Goal: Find specific page/section: Find specific page/section

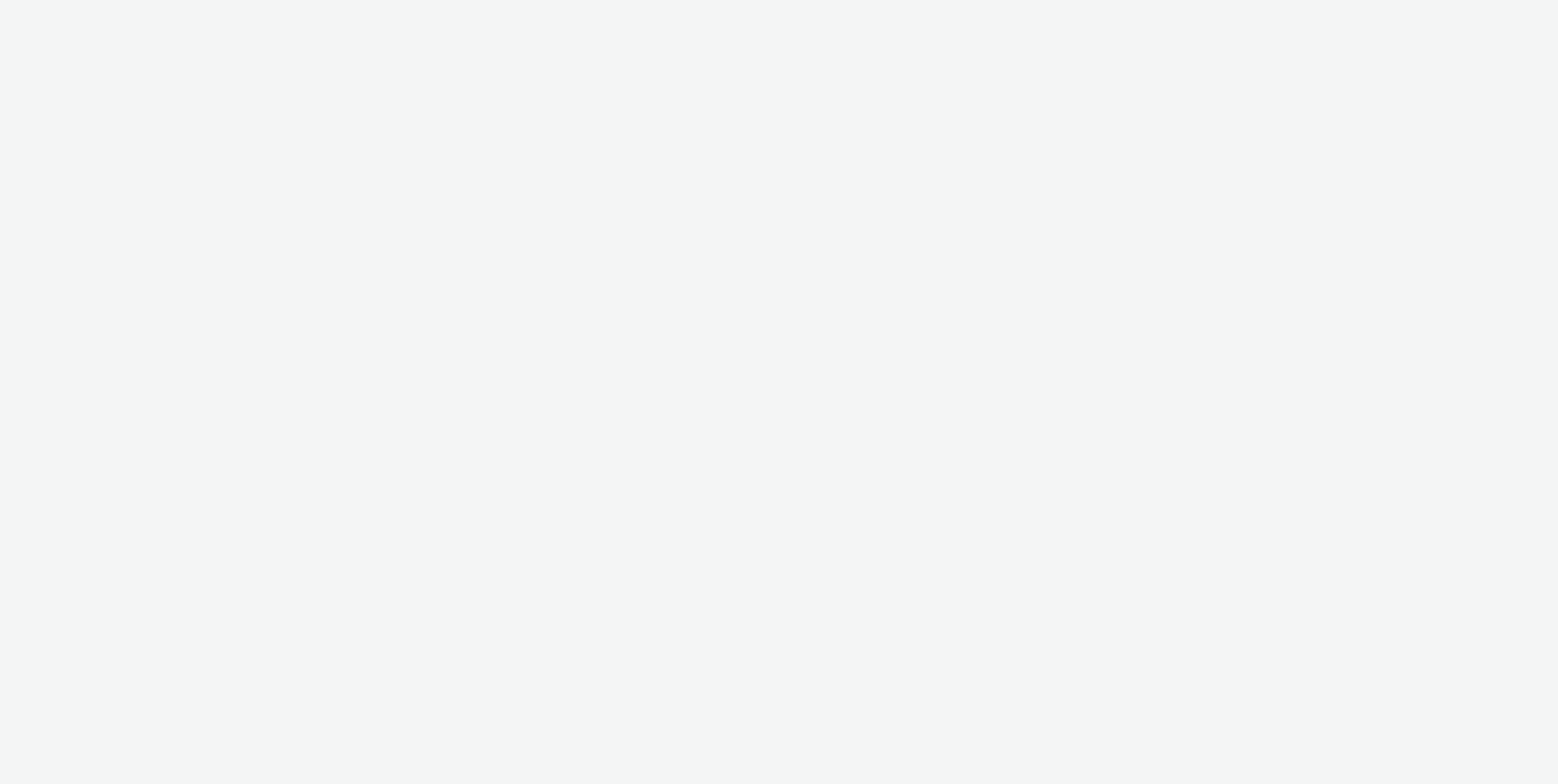
select select "ac009755-aa48-4799-8050-7a339a378eb8"
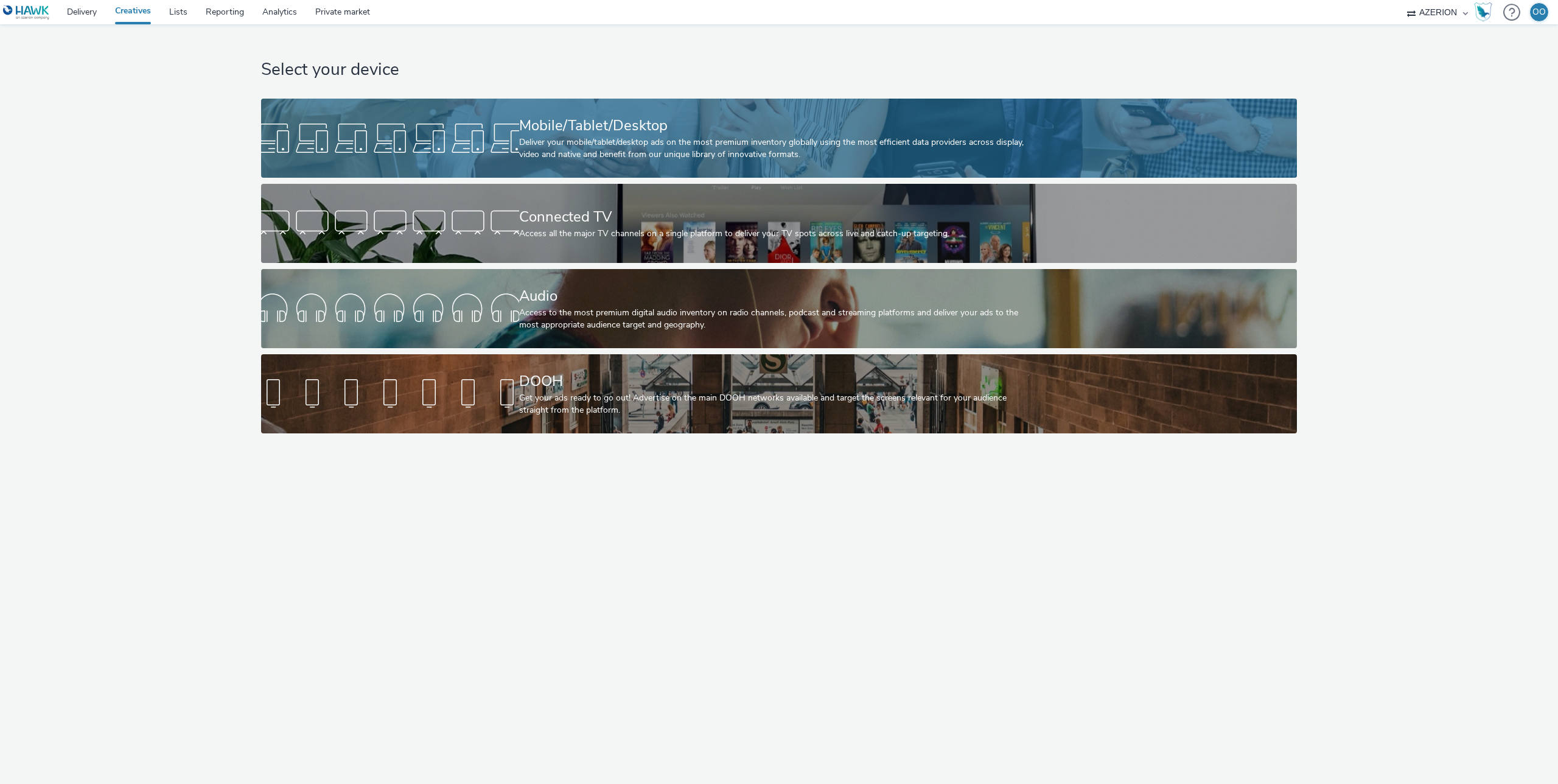
click at [482, 123] on div at bounding box center [390, 138] width 258 height 39
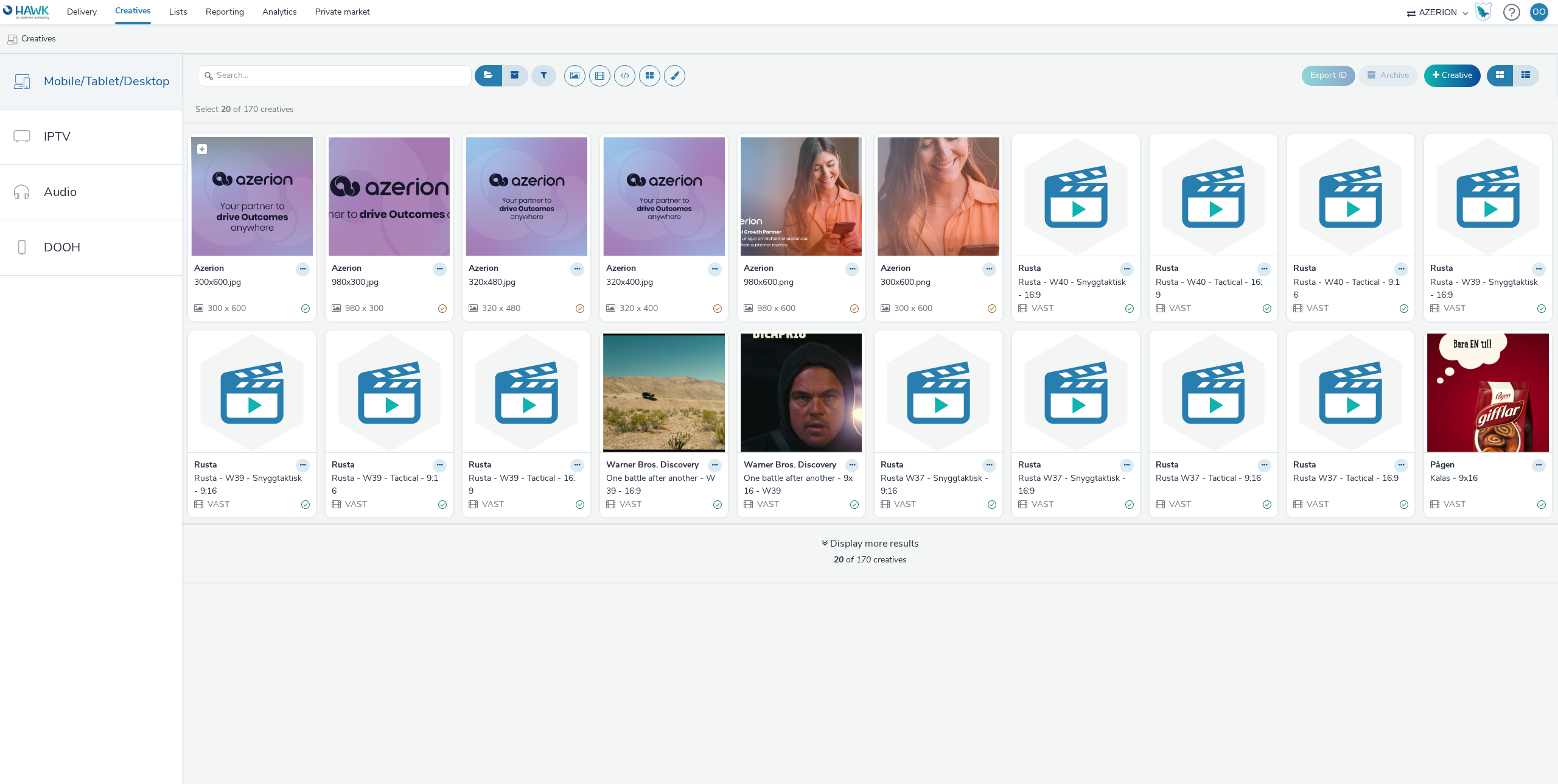
click at [219, 202] on img at bounding box center [251, 196] width 122 height 118
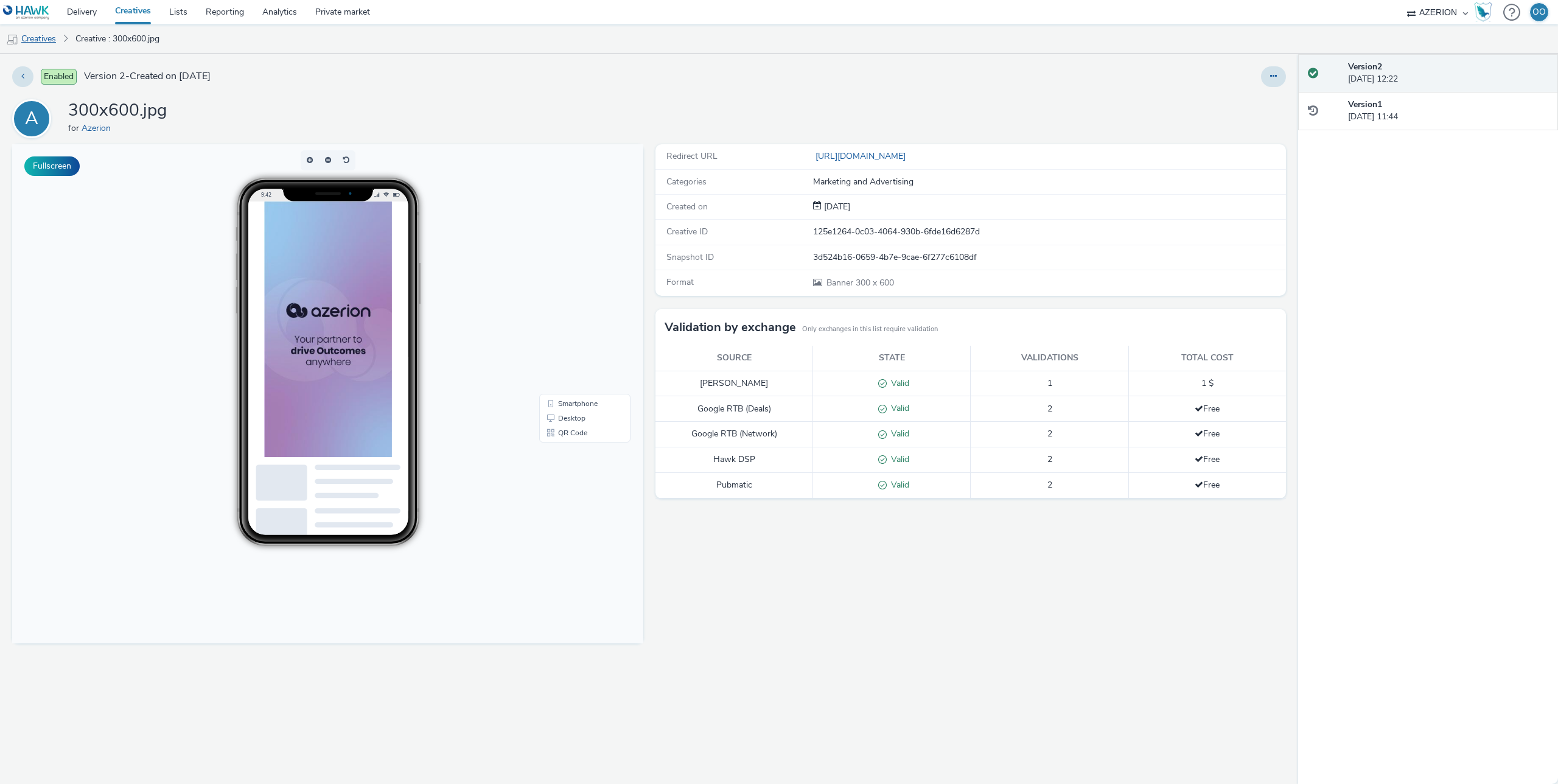
click at [45, 37] on link "Creatives" at bounding box center [31, 39] width 62 height 29
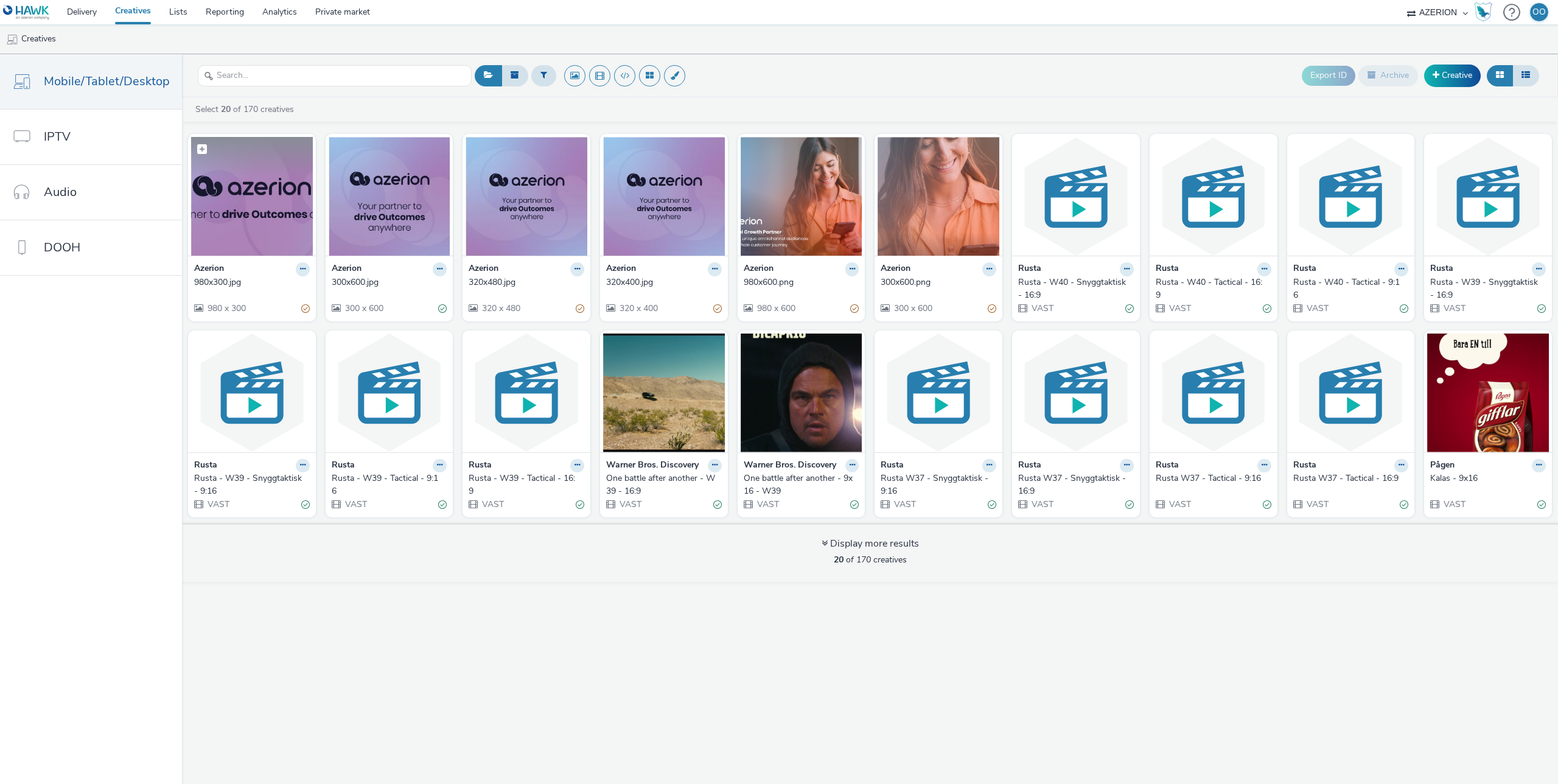
click at [244, 197] on img at bounding box center [251, 196] width 122 height 118
click at [529, 198] on img at bounding box center [526, 196] width 122 height 118
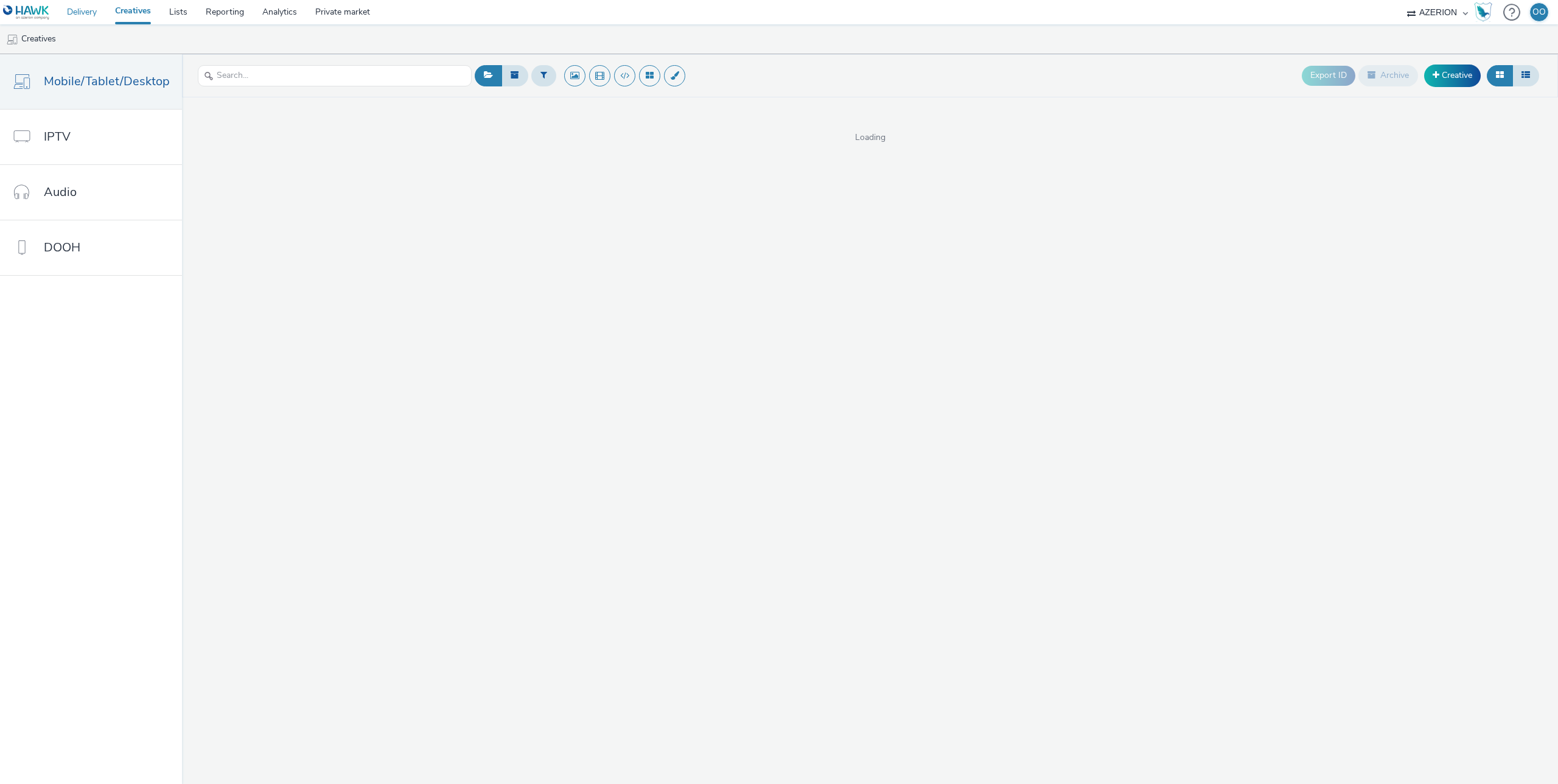
click at [103, 15] on link "Delivery" at bounding box center [82, 12] width 48 height 25
